Goal: Navigation & Orientation: Understand site structure

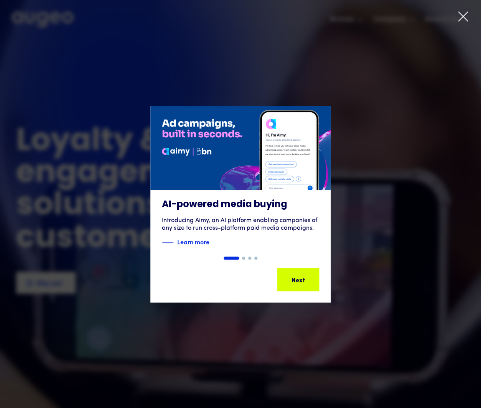
click at [464, 14] on icon at bounding box center [462, 16] width 11 height 11
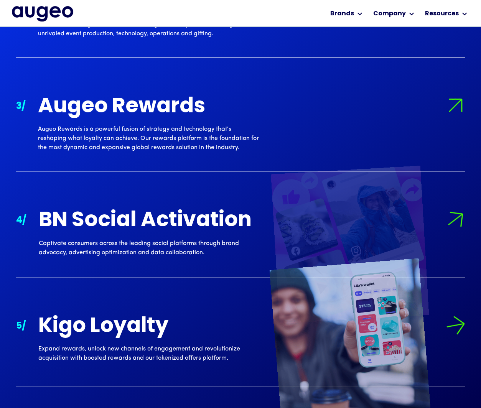
scroll to position [1053, 0]
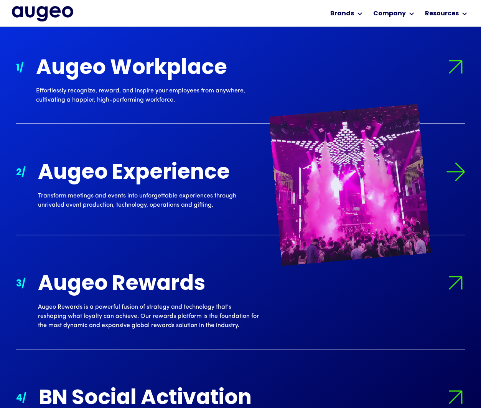
click at [149, 198] on div "Transform meetings and events into unforgettable experiences through unrivaled …" at bounding box center [148, 200] width 221 height 18
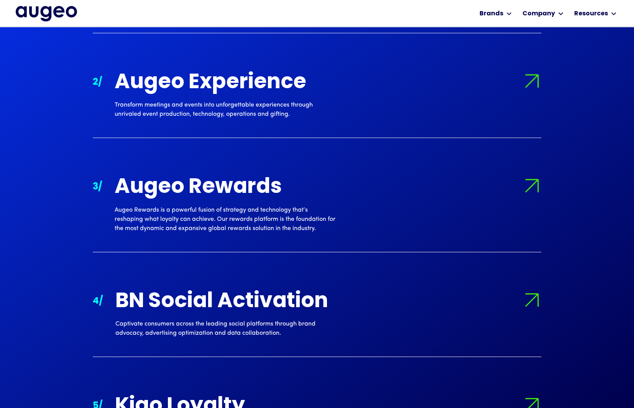
scroll to position [922, 0]
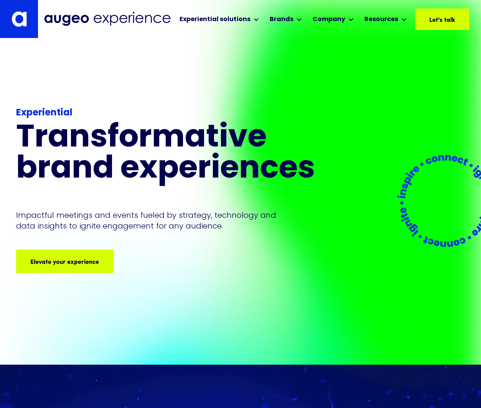
click at [14, 17] on img at bounding box center [18, 19] width 15 height 16
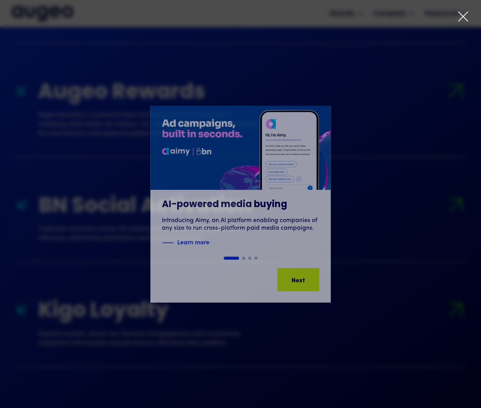
scroll to position [999, 0]
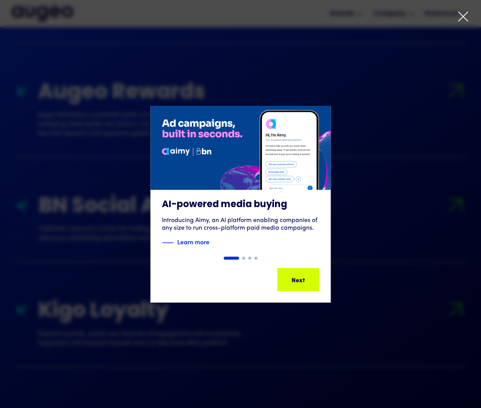
click at [464, 16] on icon at bounding box center [462, 16] width 11 height 11
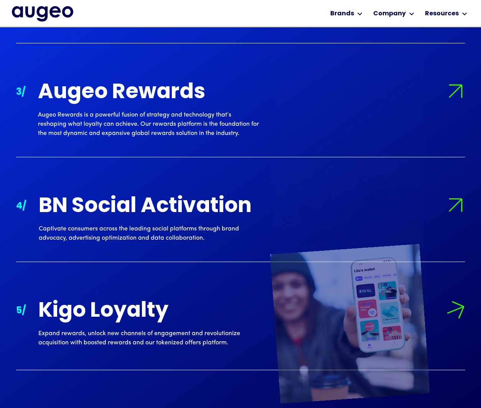
click at [161, 305] on div "Kigo Loyalty" at bounding box center [148, 311] width 221 height 23
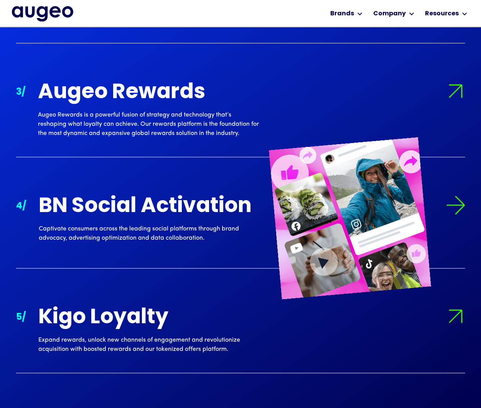
click at [159, 208] on div "BN Social Activation" at bounding box center [149, 206] width 221 height 23
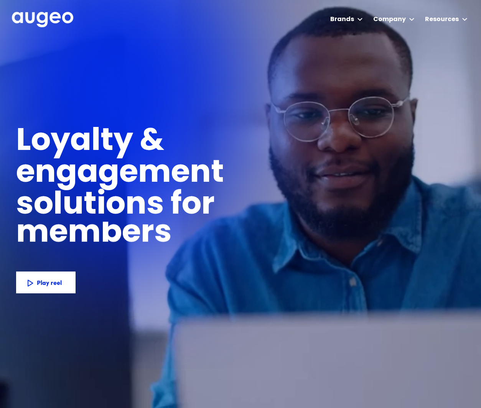
scroll to position [0, 0]
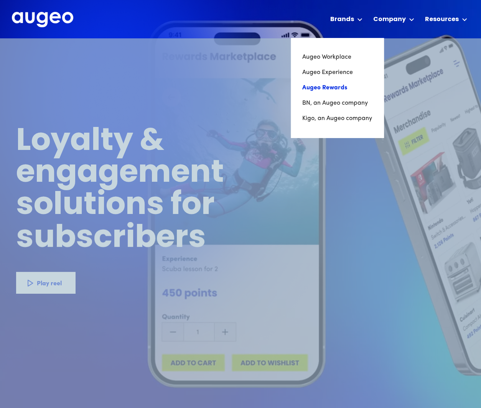
click at [332, 88] on link "Augeo Rewards" at bounding box center [337, 87] width 70 height 15
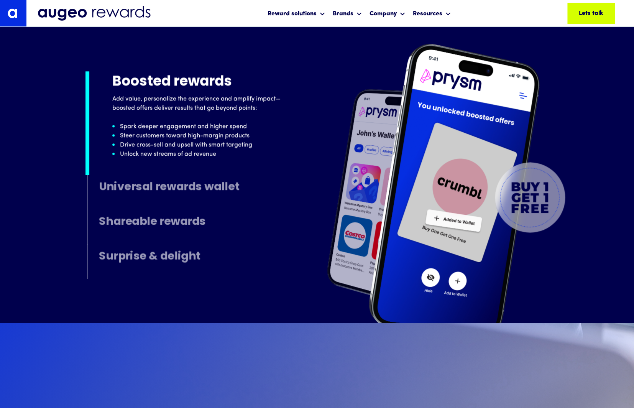
scroll to position [4108, 0]
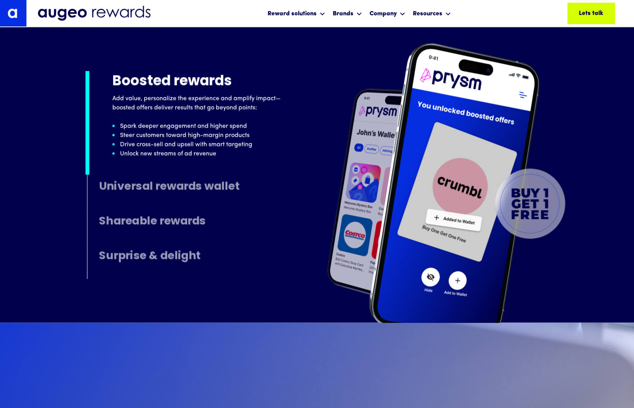
click at [159, 184] on h4 "Universal rewards wallet" at bounding box center [169, 187] width 140 height 12
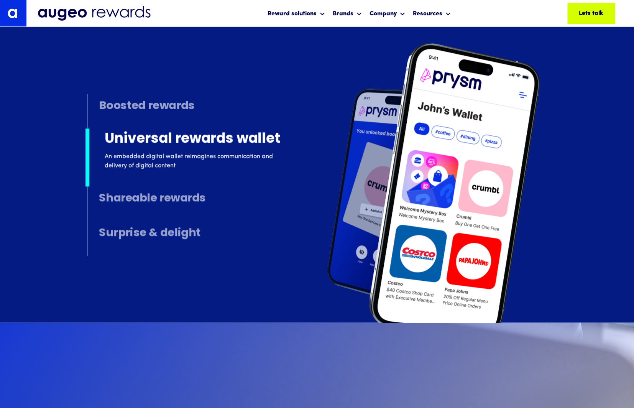
click at [161, 203] on h4 "Shareable rewards" at bounding box center [152, 199] width 107 height 12
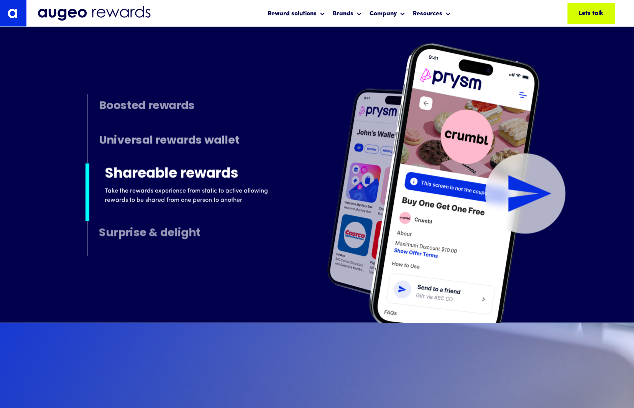
click at [186, 233] on h4 "Surprise & delight" at bounding box center [150, 233] width 102 height 12
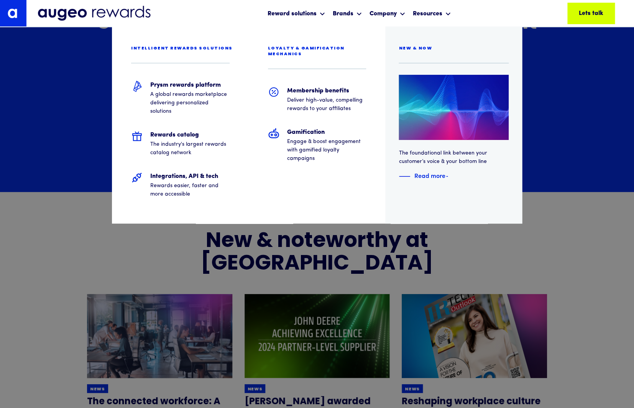
scroll to position [4660, 0]
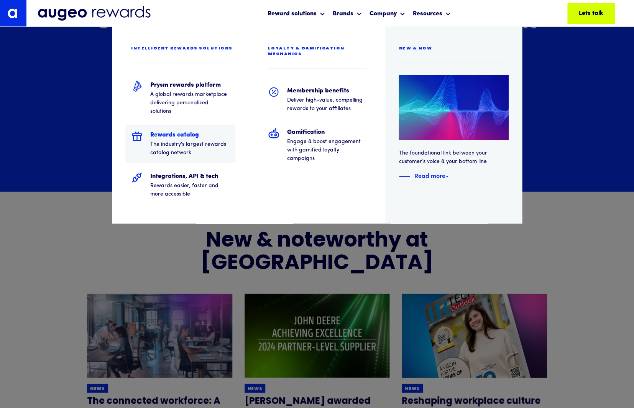
click at [195, 133] on h5 "Rewards catalog" at bounding box center [189, 134] width 79 height 9
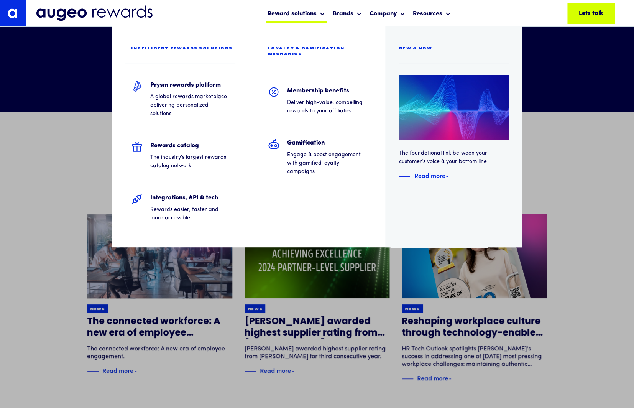
scroll to position [2334, 0]
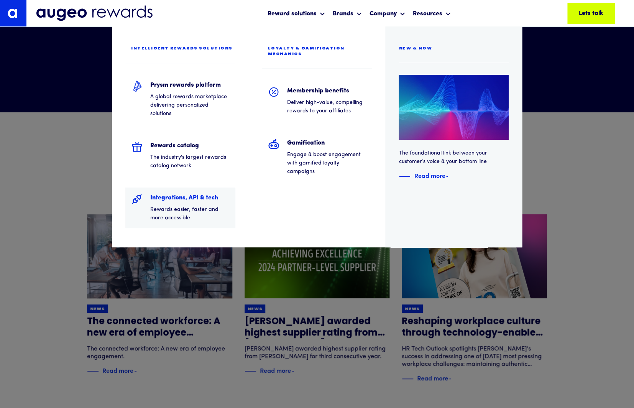
click at [179, 195] on h5 "Integrations, API & tech" at bounding box center [189, 197] width 79 height 9
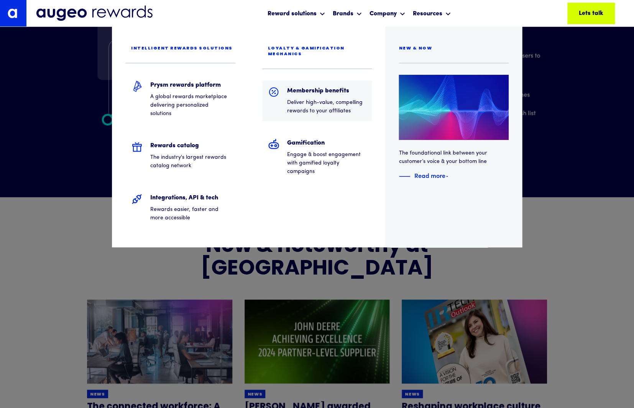
scroll to position [1488, 0]
click at [304, 86] on h5 "Membership benefits" at bounding box center [326, 90] width 79 height 9
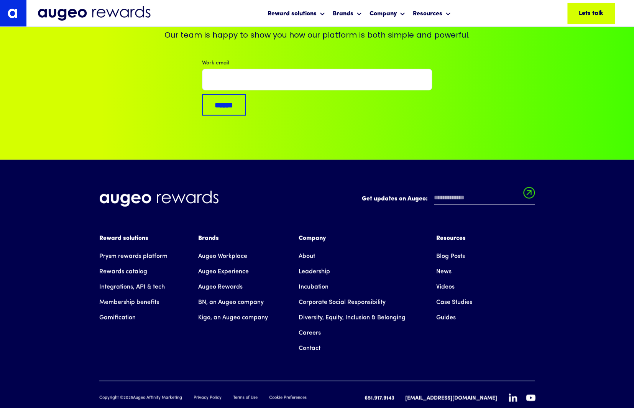
scroll to position [3143, 0]
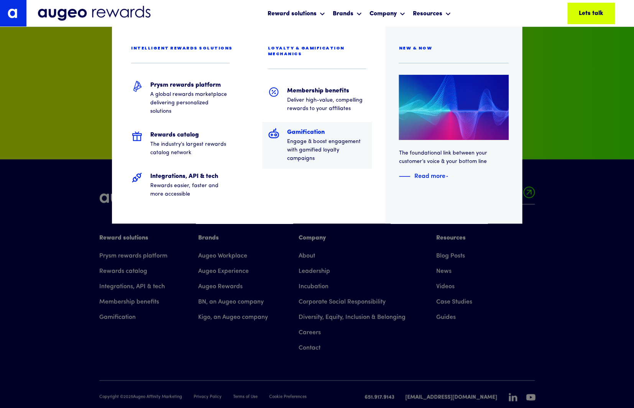
click at [314, 128] on h5 "Gamification" at bounding box center [326, 132] width 79 height 9
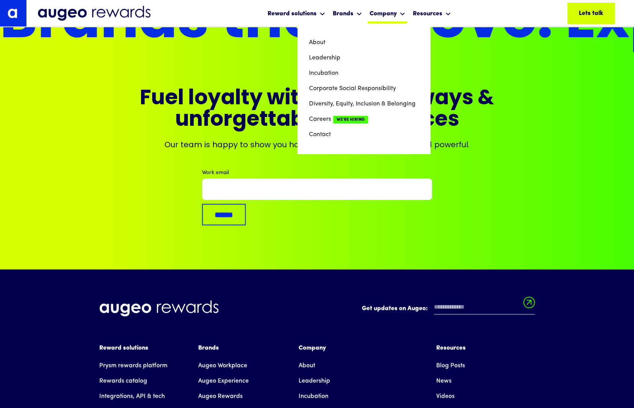
scroll to position [1880, 0]
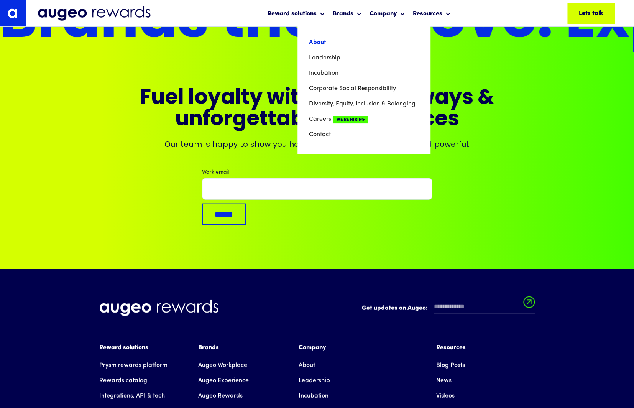
click at [326, 43] on link "About" at bounding box center [364, 42] width 110 height 15
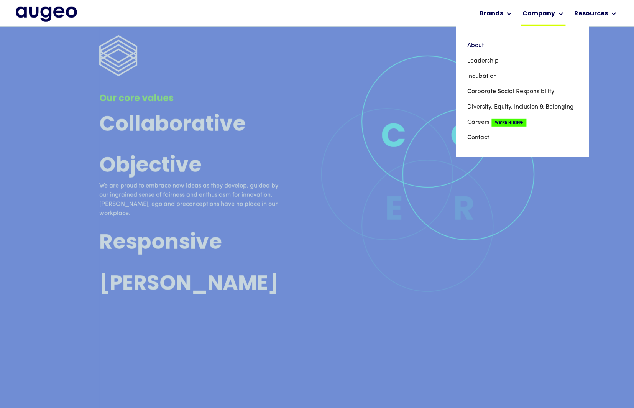
scroll to position [2200, 0]
click at [487, 61] on link "Leadership" at bounding box center [522, 60] width 110 height 15
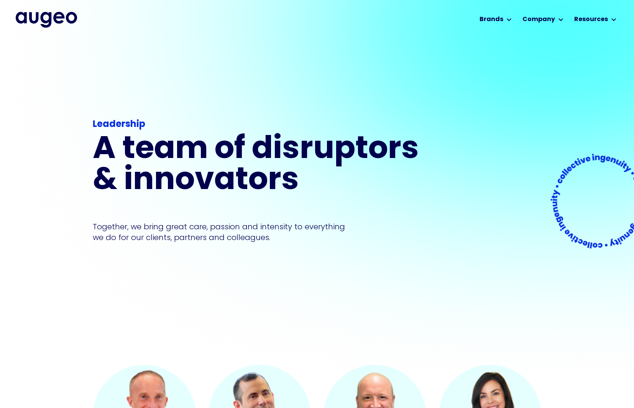
click at [75, 27] on img "home" at bounding box center [46, 19] width 61 height 15
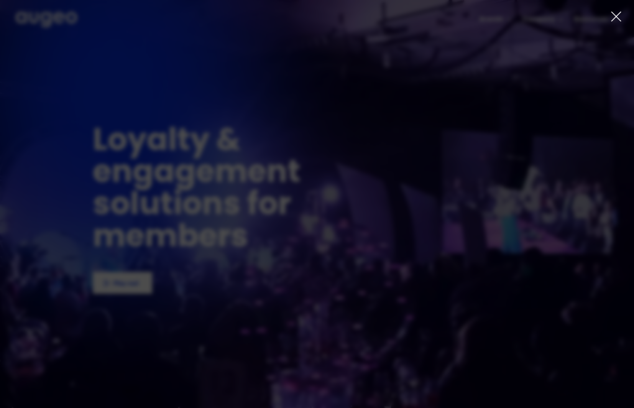
click at [612, 17] on icon at bounding box center [615, 16] width 11 height 11
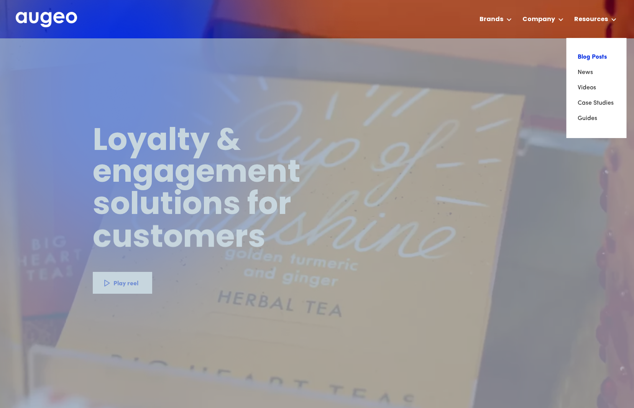
click at [585, 52] on link "Blog Posts" at bounding box center [595, 56] width 37 height 15
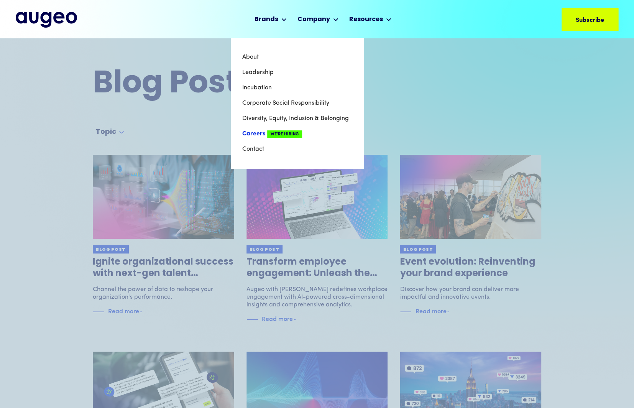
click at [253, 133] on link "Careers We're Hiring" at bounding box center [297, 133] width 110 height 15
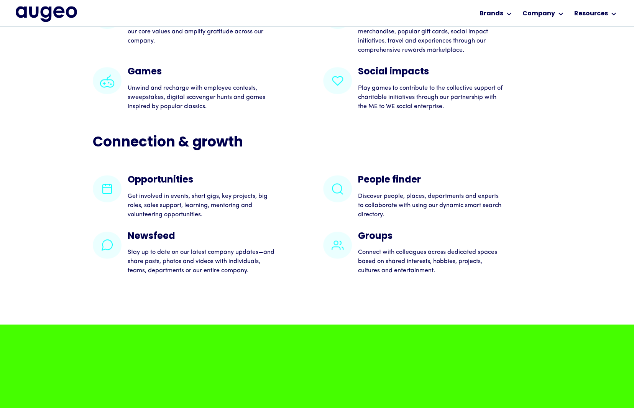
scroll to position [1601, 0]
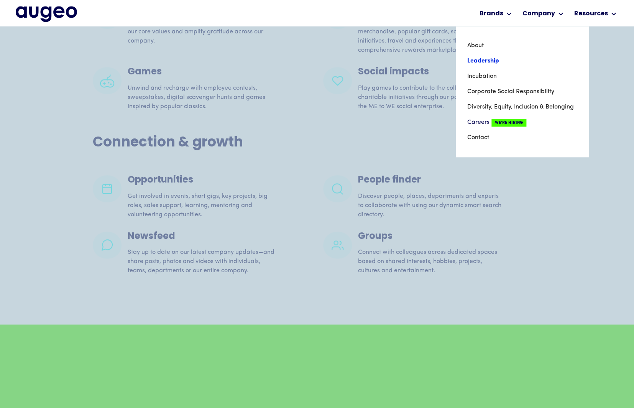
click at [477, 62] on link "Leadership" at bounding box center [522, 60] width 110 height 15
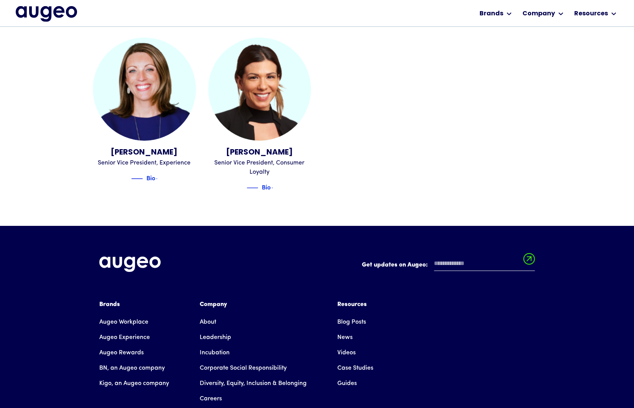
scroll to position [1052, 0]
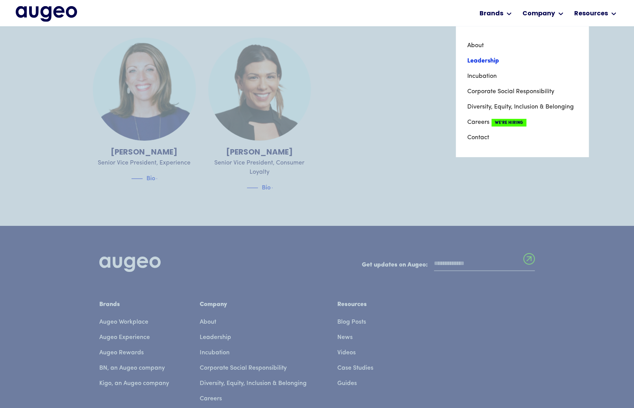
click at [487, 59] on link "Leadership" at bounding box center [522, 60] width 110 height 15
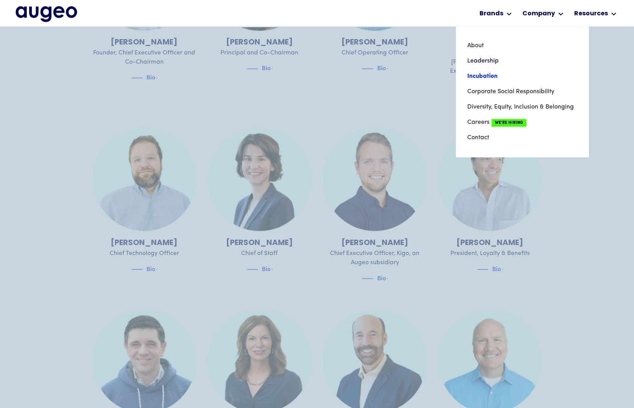
scroll to position [426, 0]
click at [477, 77] on link "Incubation" at bounding box center [522, 76] width 110 height 15
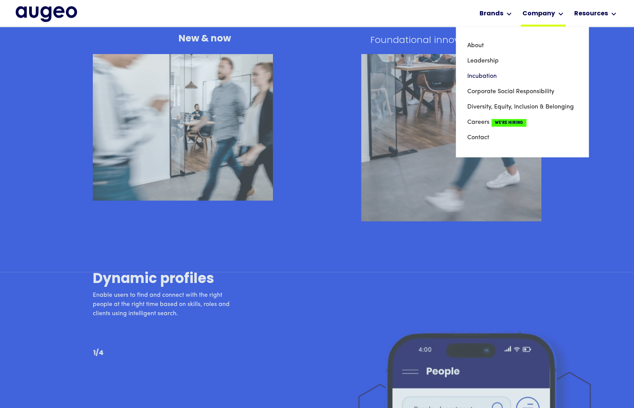
scroll to position [2916, 0]
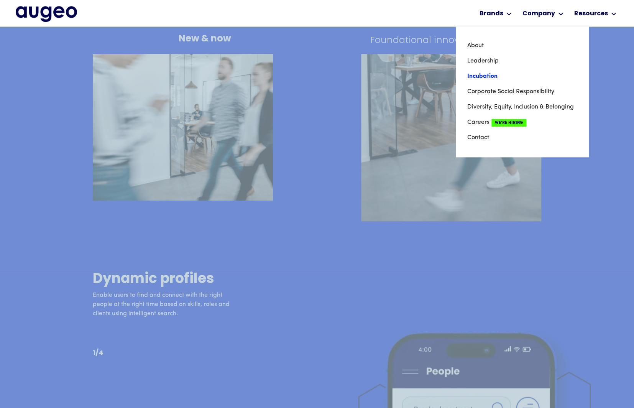
click at [483, 78] on link "Incubation" at bounding box center [522, 76] width 110 height 15
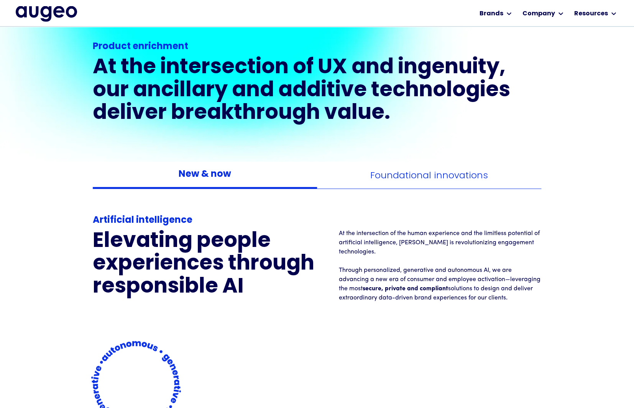
scroll to position [771, 0]
click at [405, 175] on div "Foundational innovations" at bounding box center [429, 175] width 118 height 10
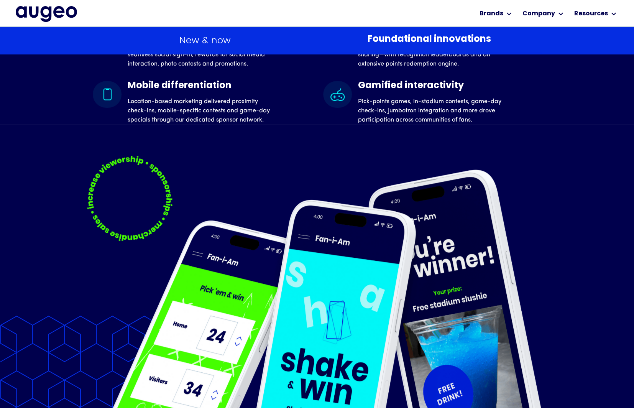
scroll to position [2686, 0]
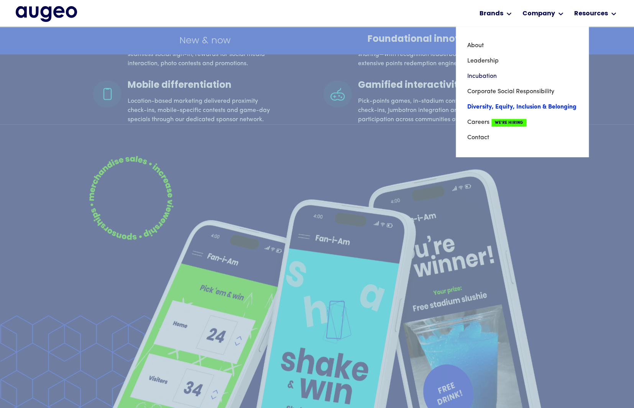
click at [510, 107] on link "Diversity, Equity, Inclusion & Belonging" at bounding box center [522, 106] width 110 height 15
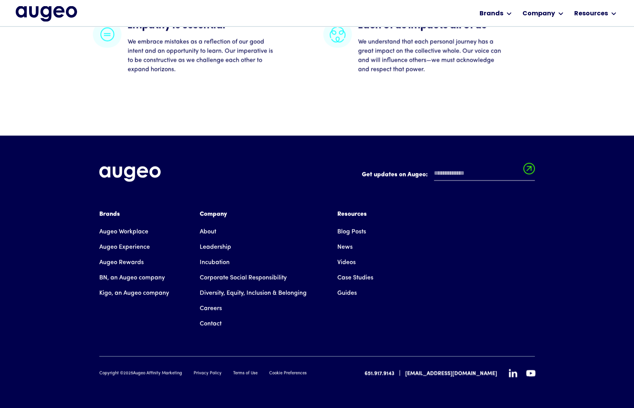
scroll to position [1950, 0]
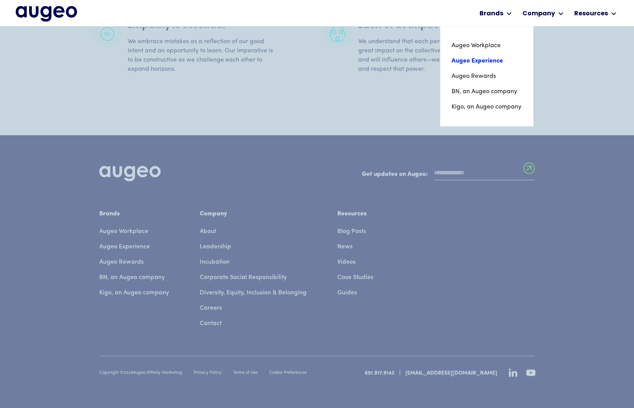
click at [478, 64] on link "Augeo Experience" at bounding box center [486, 60] width 70 height 15
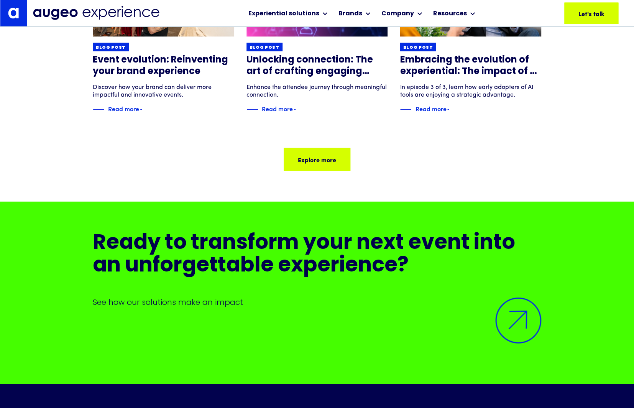
scroll to position [7064, 0]
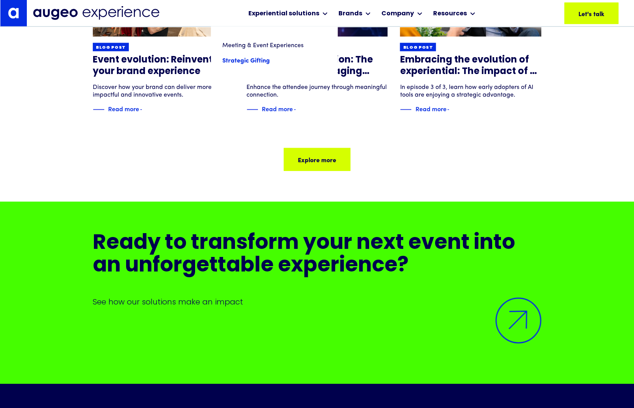
click at [258, 57] on link "Strategic Gifting" at bounding box center [273, 60] width 103 height 15
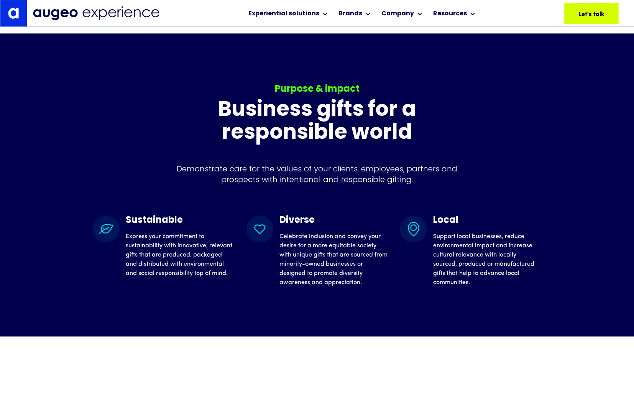
scroll to position [1435, 0]
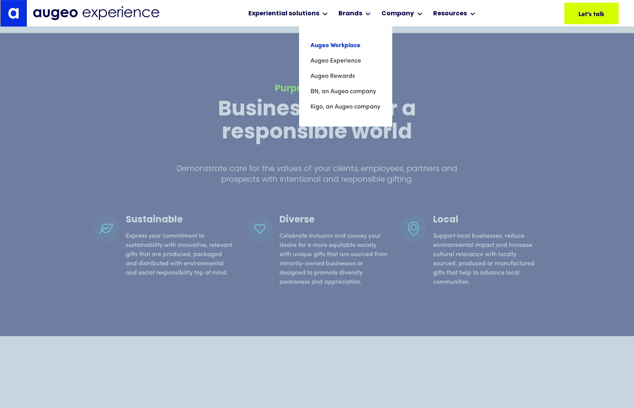
click at [337, 46] on link "Augeo Workplace" at bounding box center [345, 45] width 70 height 15
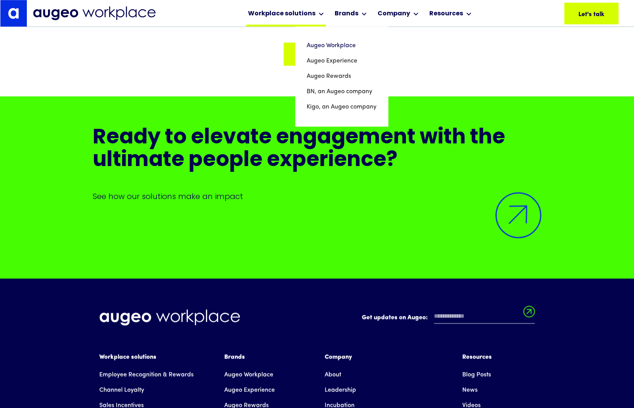
scroll to position [5426, 0]
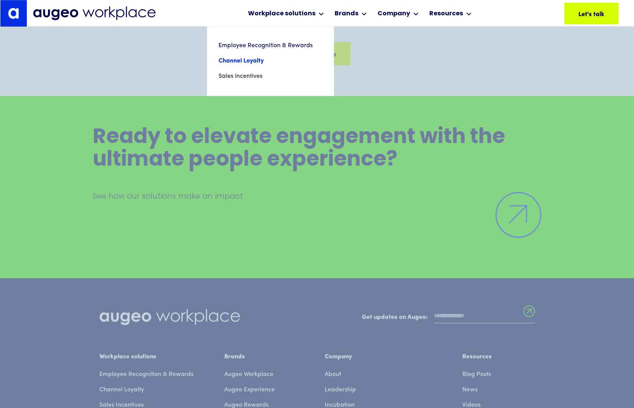
click at [256, 59] on link "Channel Loyalty" at bounding box center [269, 60] width 103 height 15
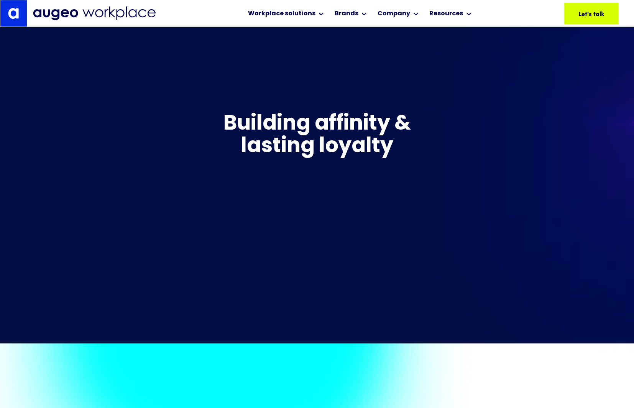
scroll to position [418, 0]
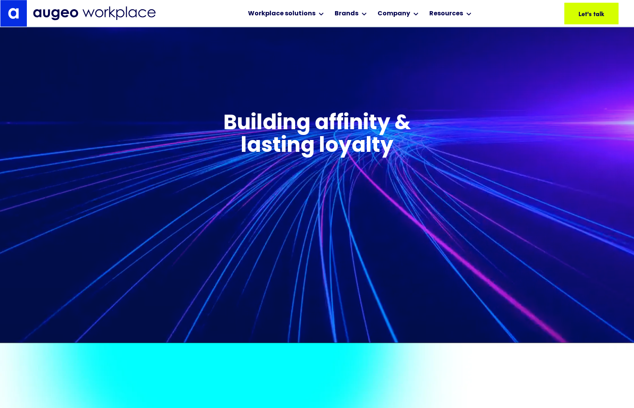
click at [21, 12] on link at bounding box center [13, 13] width 26 height 26
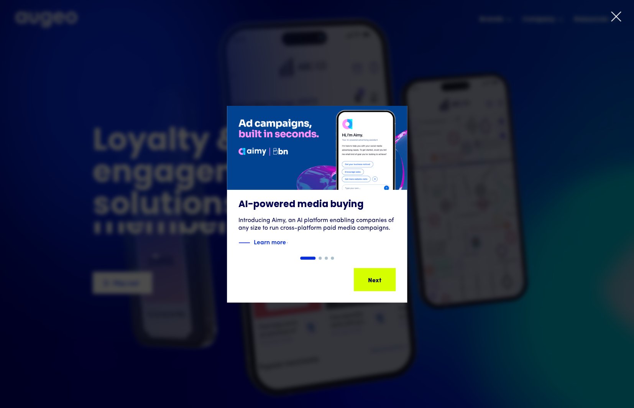
click at [612, 17] on icon at bounding box center [615, 16] width 11 height 11
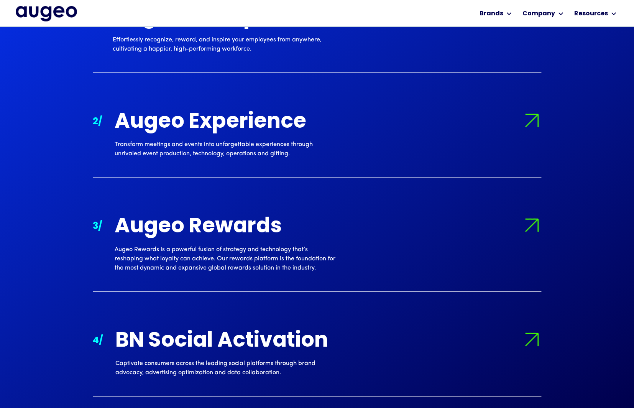
scroll to position [882, 0]
